Goal: Information Seeking & Learning: Learn about a topic

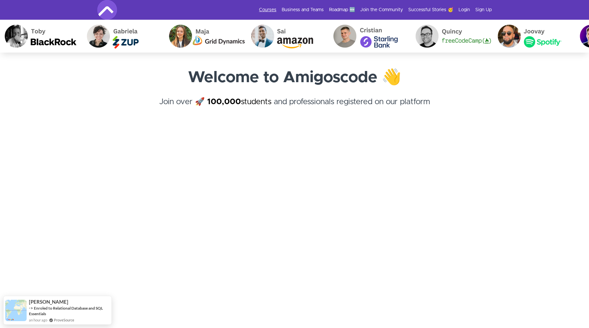
click at [272, 13] on link "Courses" at bounding box center [267, 10] width 17 height 7
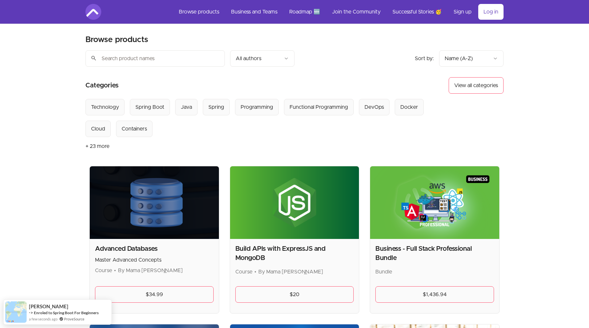
click at [93, 11] on img at bounding box center [93, 12] width 16 height 16
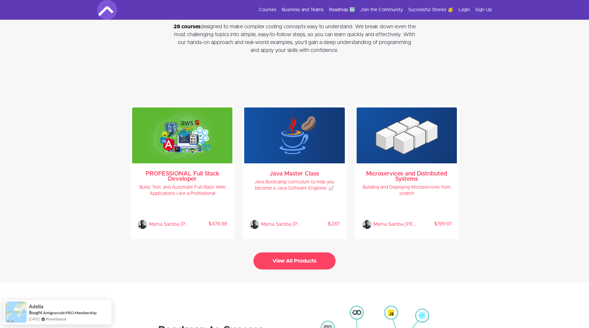
scroll to position [1246, 0]
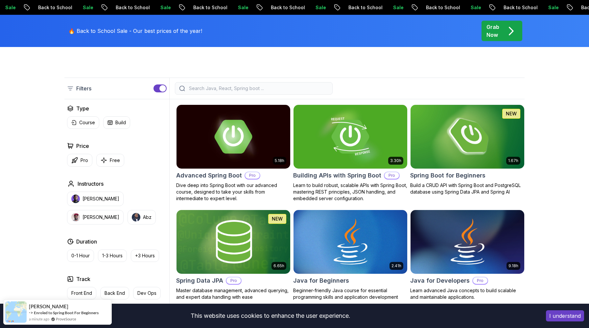
scroll to position [141, 0]
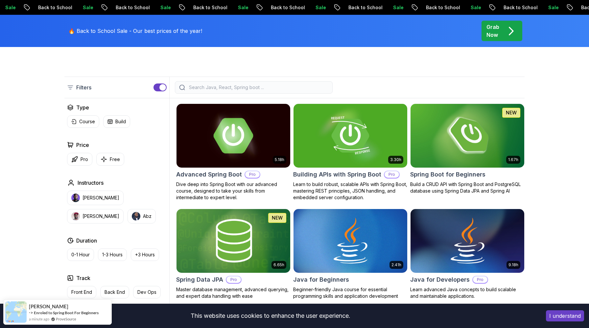
click at [263, 123] on img at bounding box center [233, 135] width 119 height 67
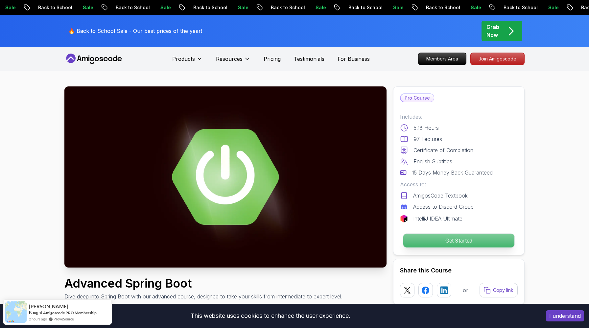
click at [457, 244] on p "Get Started" at bounding box center [458, 241] width 111 height 14
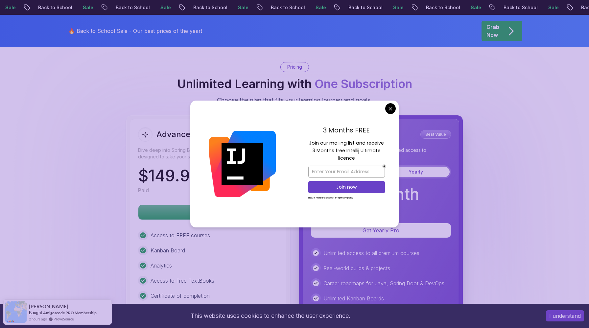
scroll to position [1435, 0]
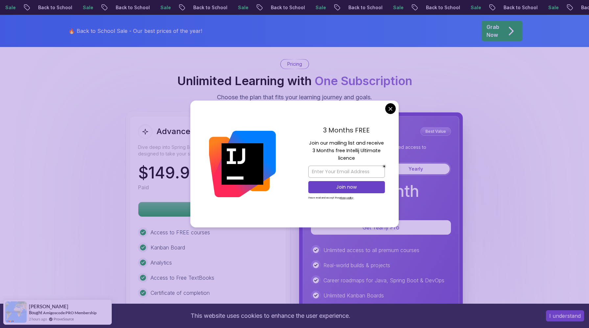
click at [391, 110] on body "Sale Back to School Sale Back to School Sale Back to School Sale Back to School…" at bounding box center [294, 70] width 589 height 3010
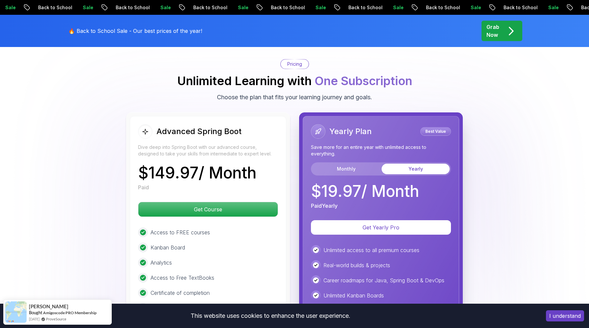
click at [75, 227] on div "Advanced Spring Boot Dive deep into Spring Boot with our advanced course, desig…" at bounding box center [294, 257] width 460 height 291
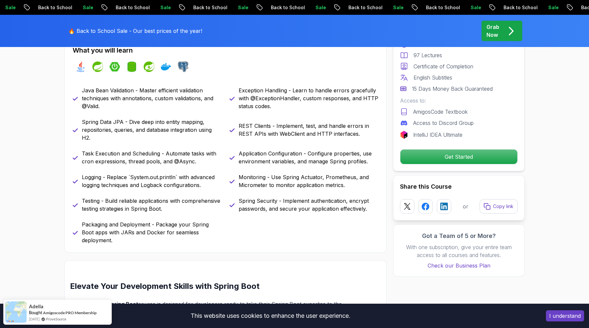
scroll to position [289, 0]
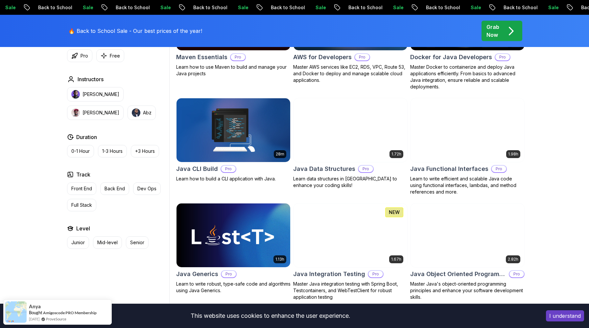
scroll to position [467, 0]
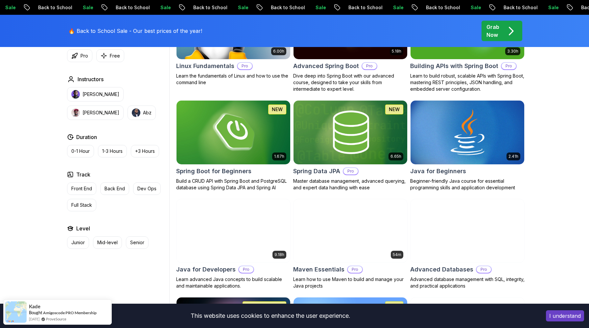
scroll to position [259, 0]
